Goal: Task Accomplishment & Management: Manage account settings

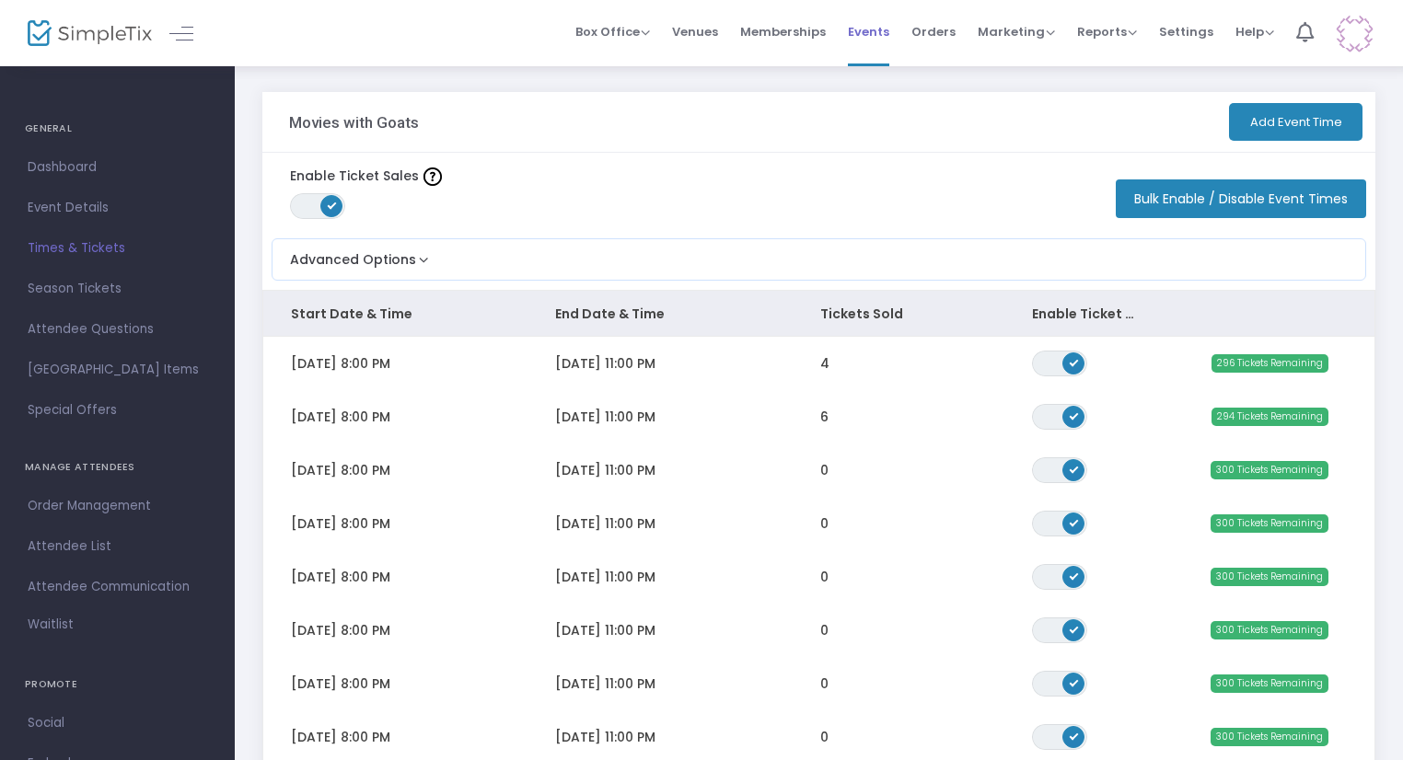
click at [884, 37] on span "Events" at bounding box center [868, 31] width 41 height 47
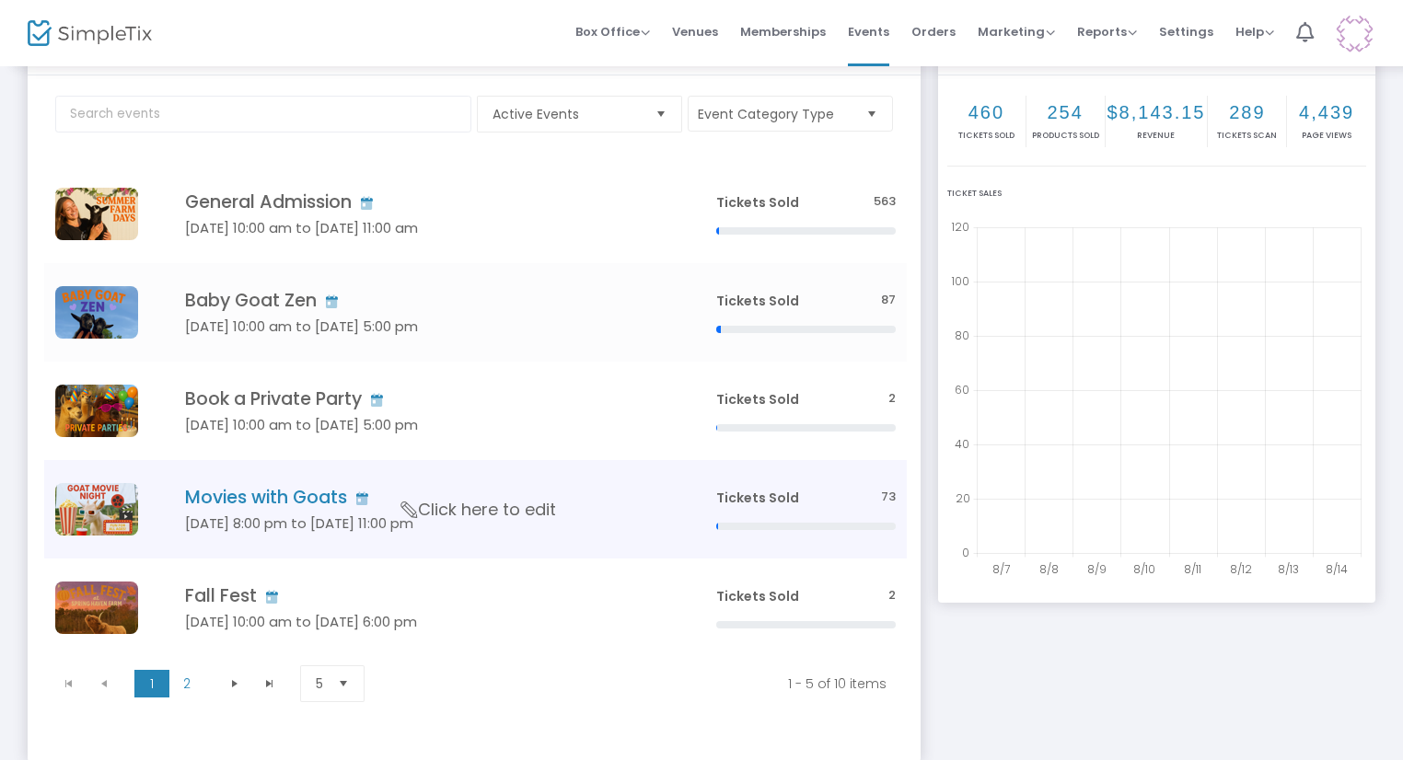
scroll to position [195, 0]
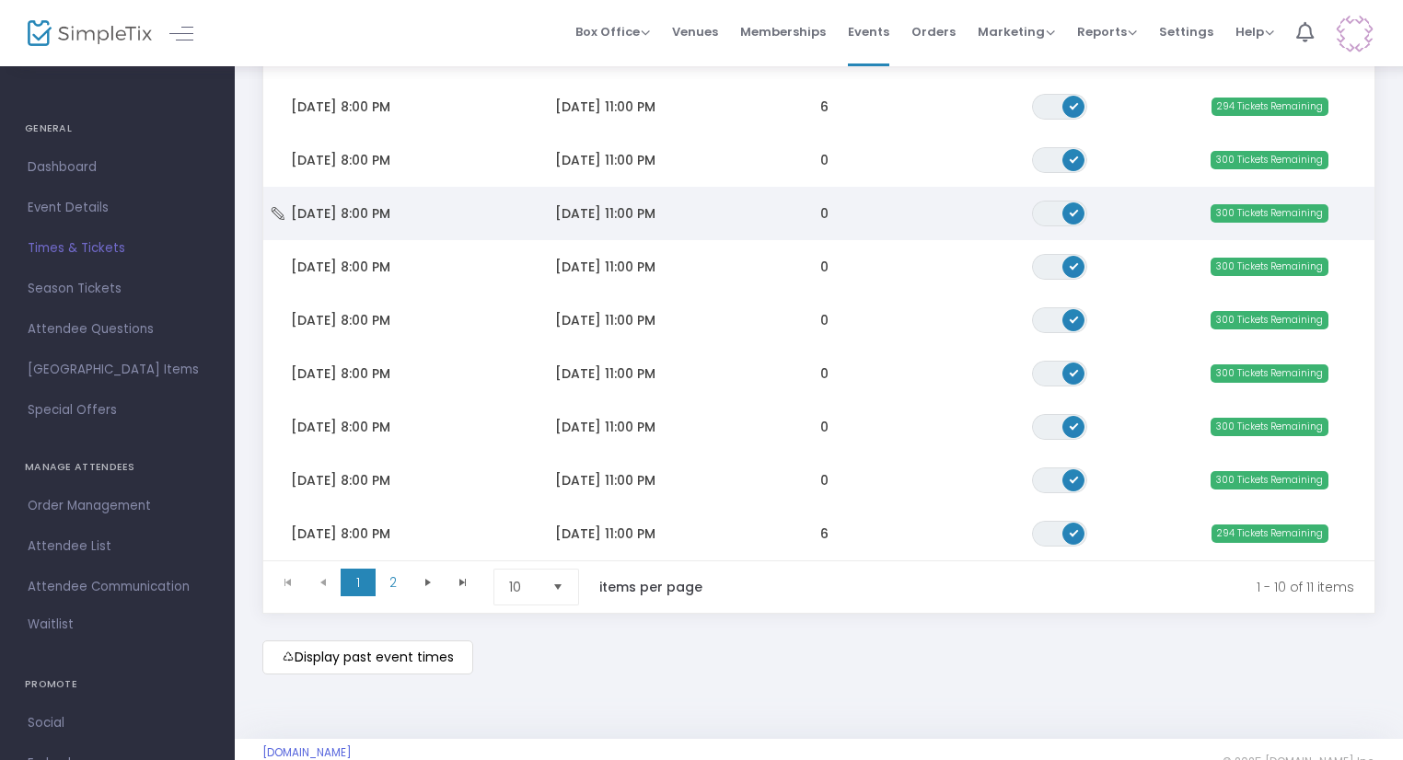
scroll to position [349, 0]
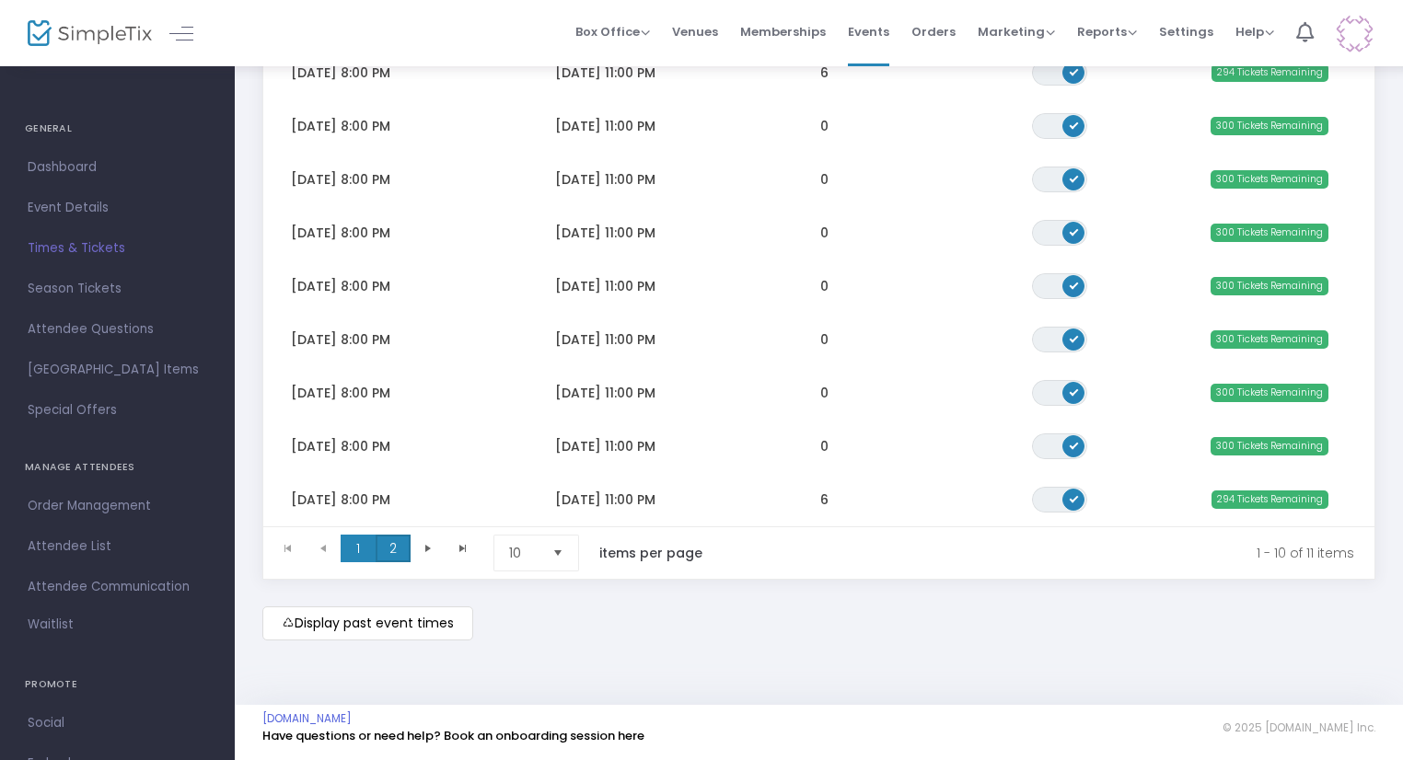
click at [392, 542] on span "2" at bounding box center [393, 549] width 35 height 28
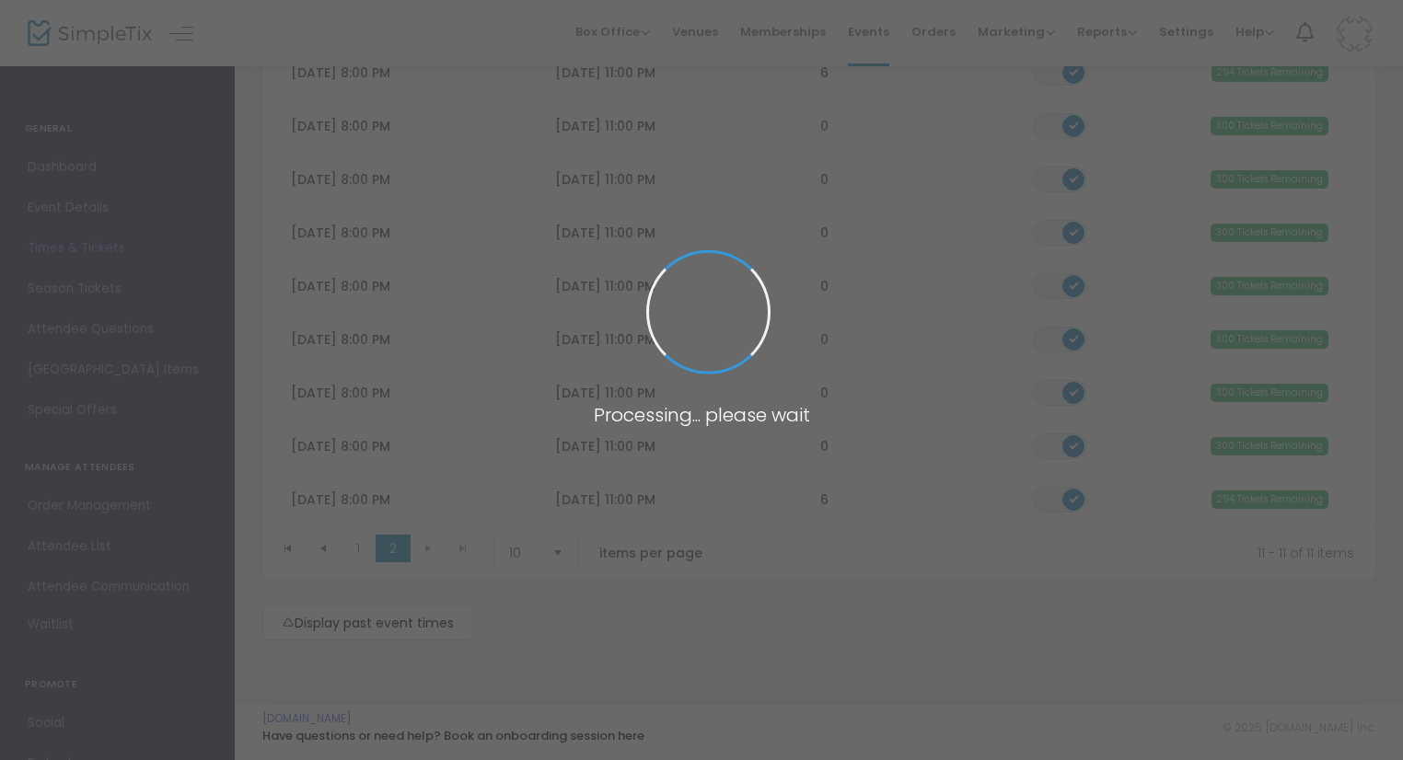
scroll to position [0, 0]
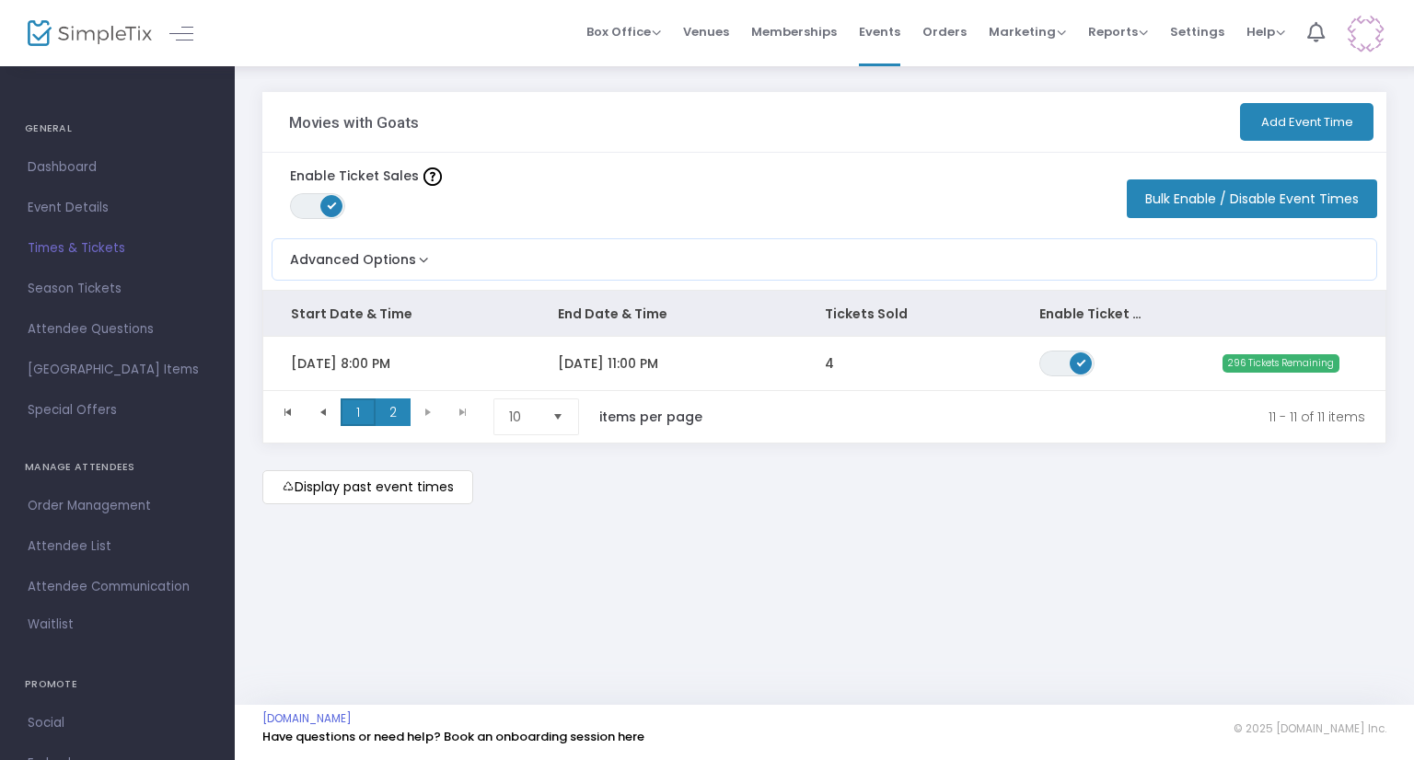
click at [367, 418] on span "1" at bounding box center [358, 413] width 35 height 28
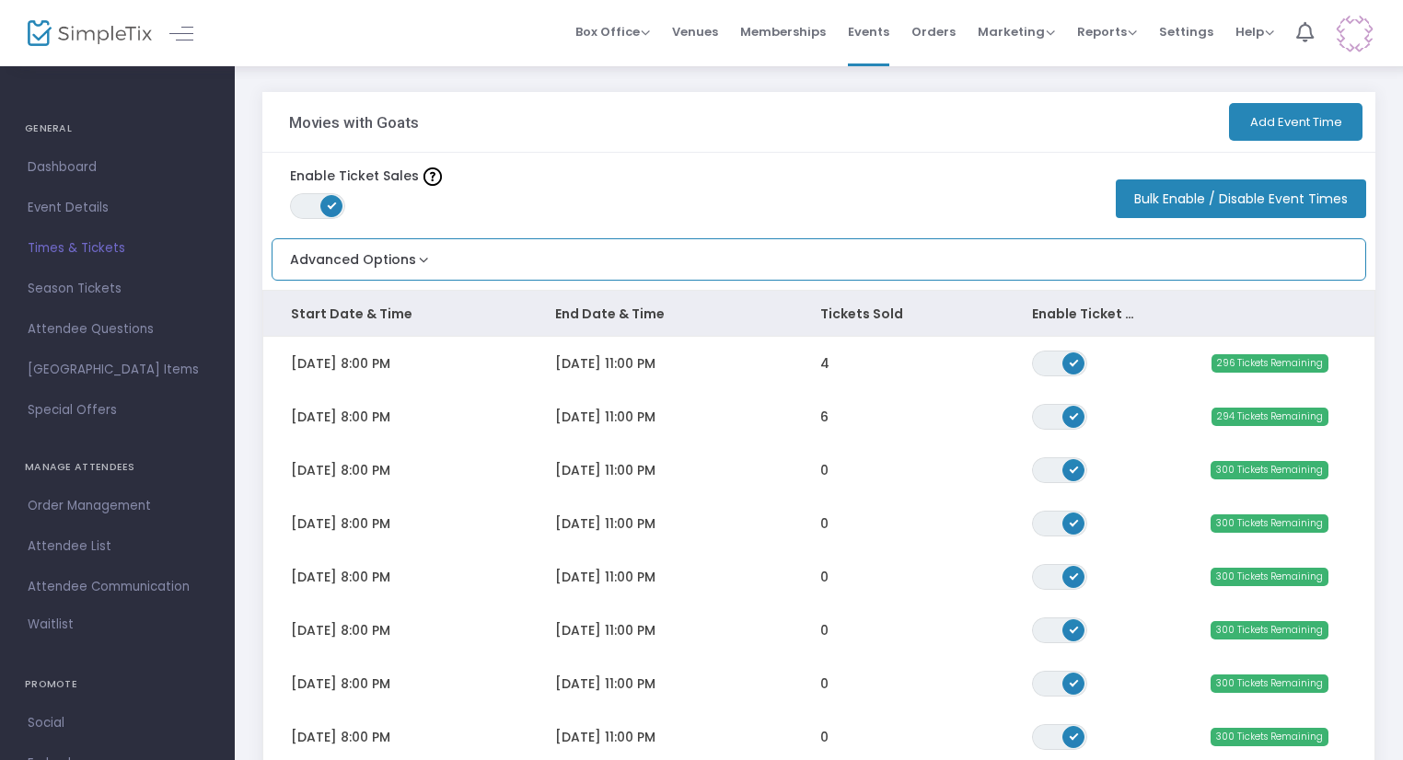
click at [364, 238] on div "Advanced Options Limit the total number of orders per event time ON OFF Save" at bounding box center [819, 259] width 1094 height 42
click at [369, 248] on button "Advanced Options" at bounding box center [352, 254] width 160 height 30
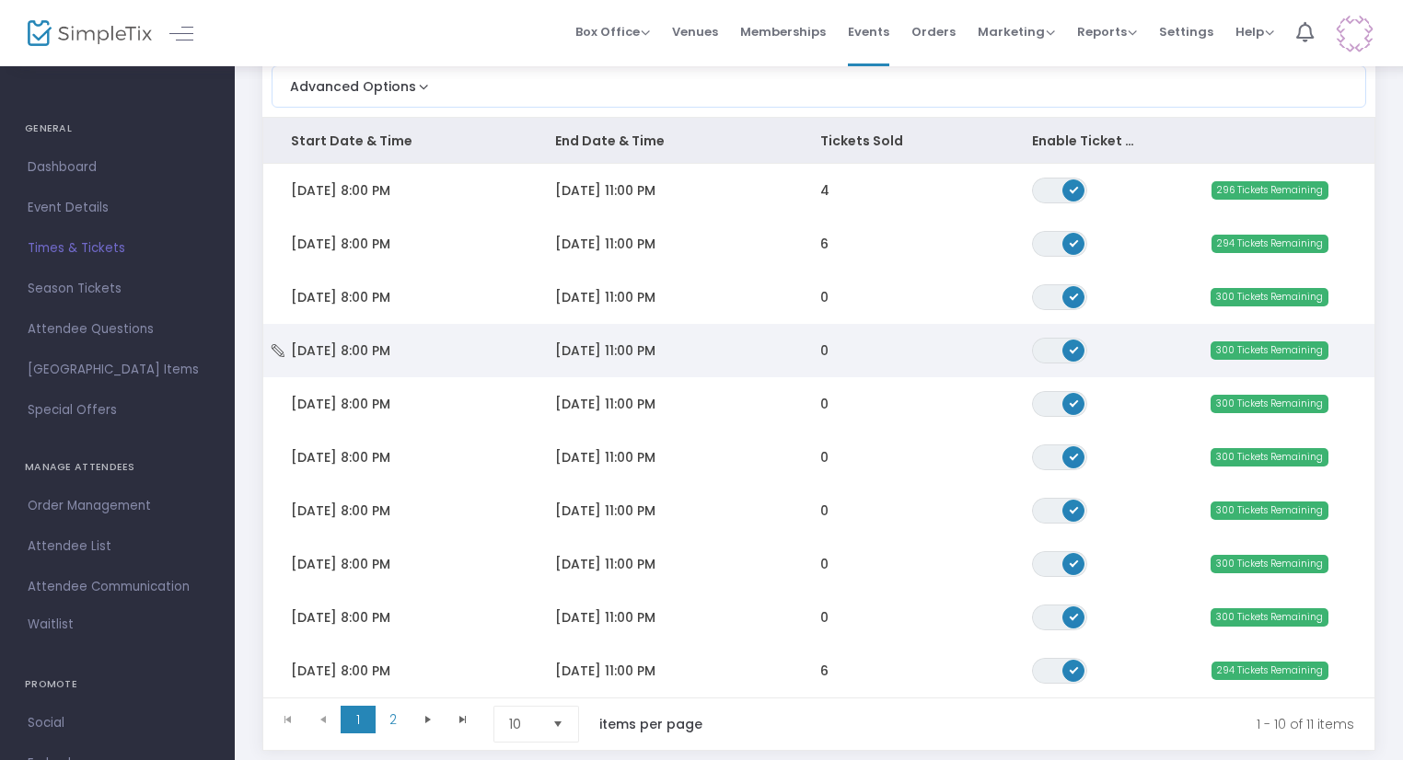
scroll to position [184, 0]
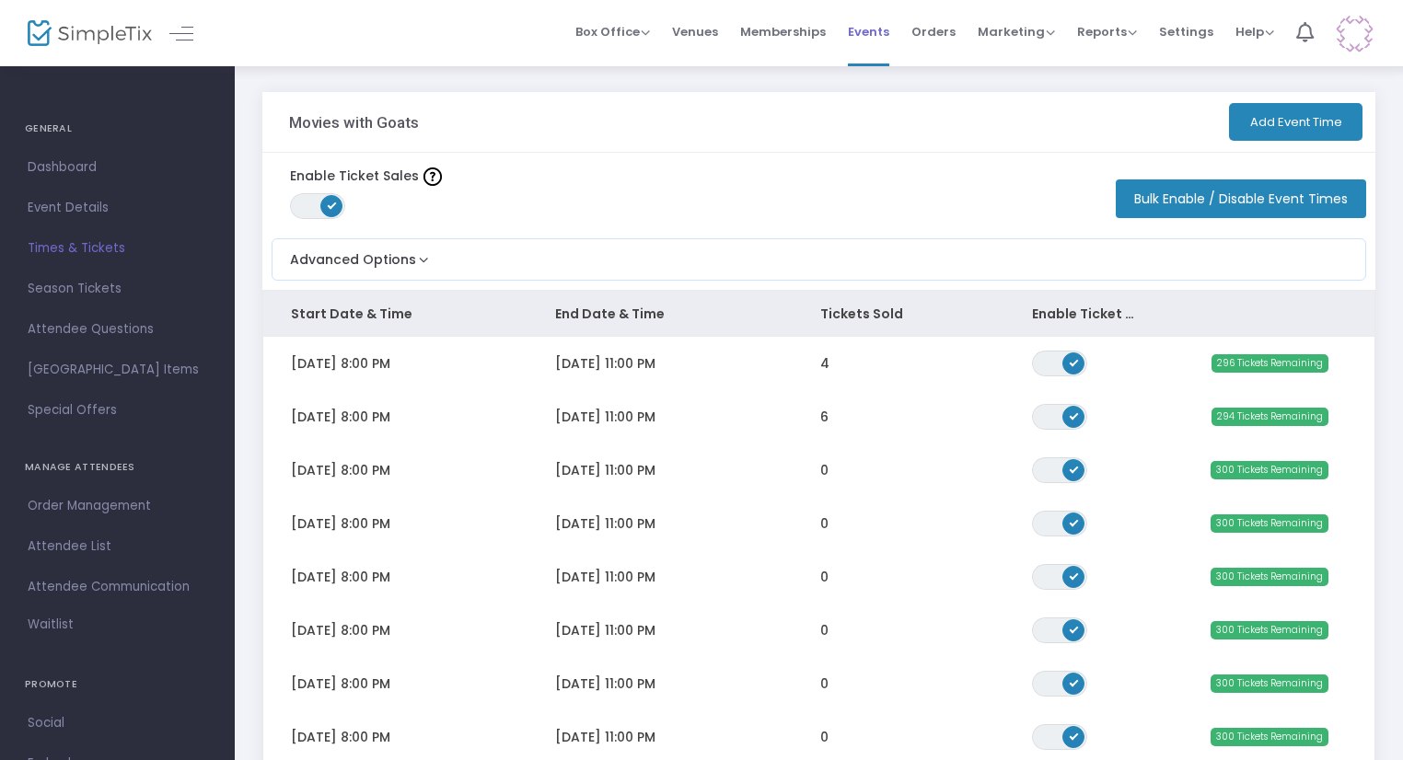
click at [883, 34] on span "Events" at bounding box center [868, 31] width 41 height 47
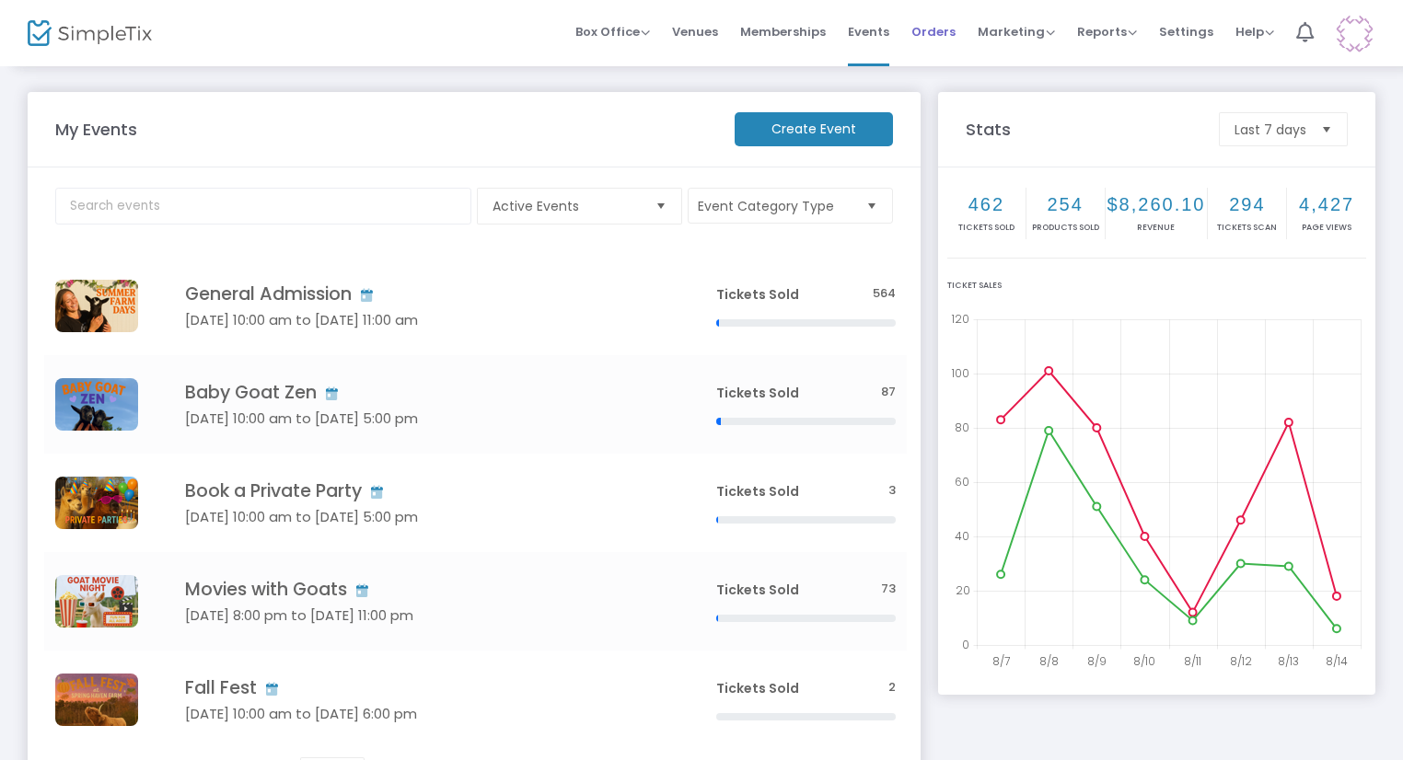
click at [951, 42] on span "Orders" at bounding box center [933, 31] width 44 height 47
